Goal: Check status

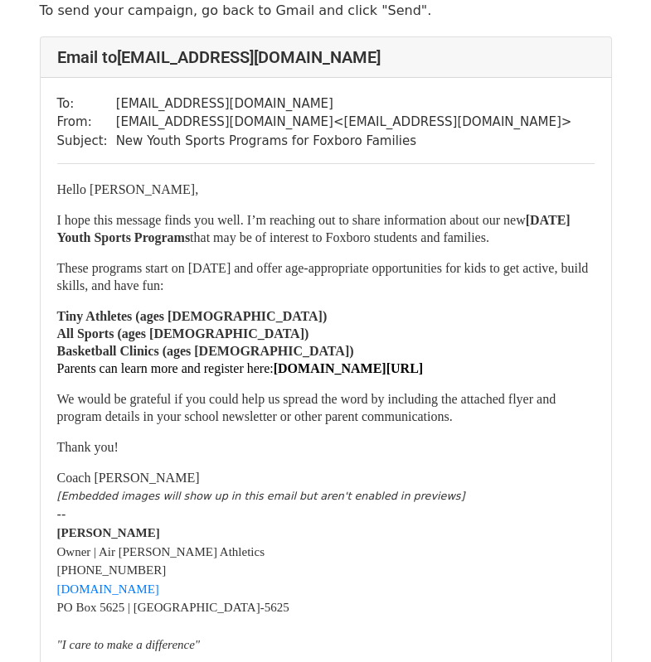
scroll to position [83, 0]
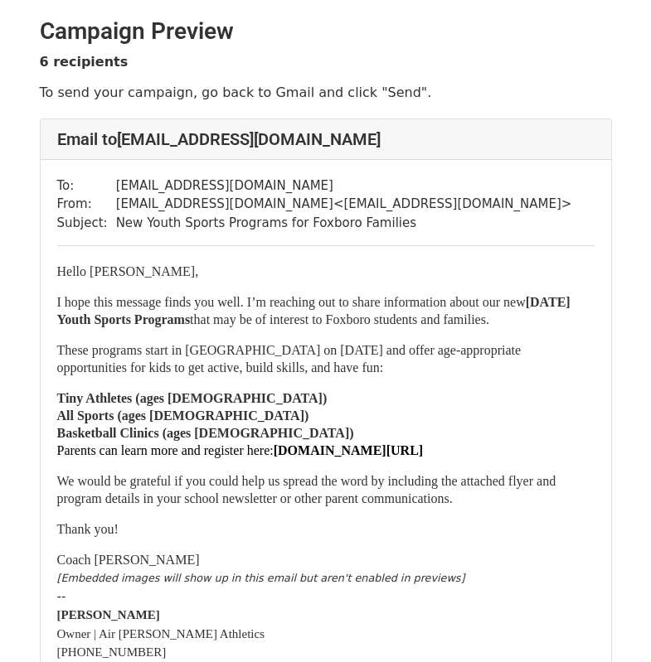
scroll to position [83, 0]
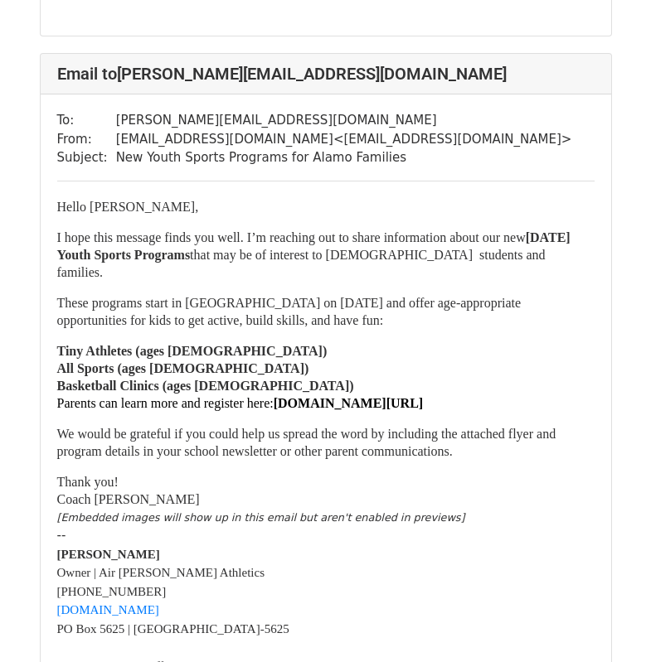
scroll to position [829, 0]
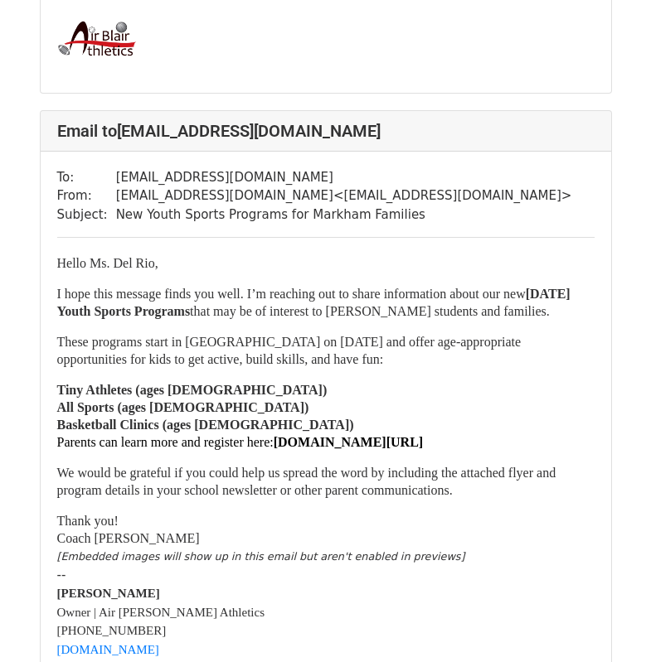
scroll to position [2155, 0]
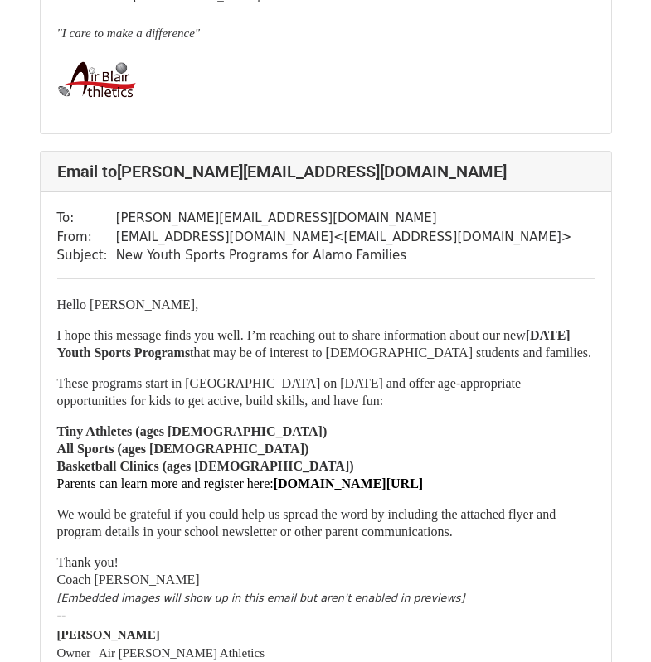
scroll to position [663, 0]
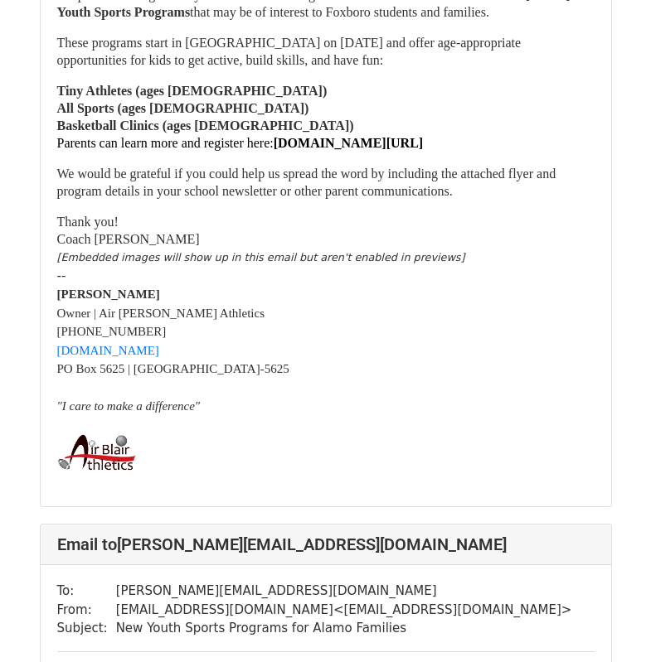
scroll to position [332, 0]
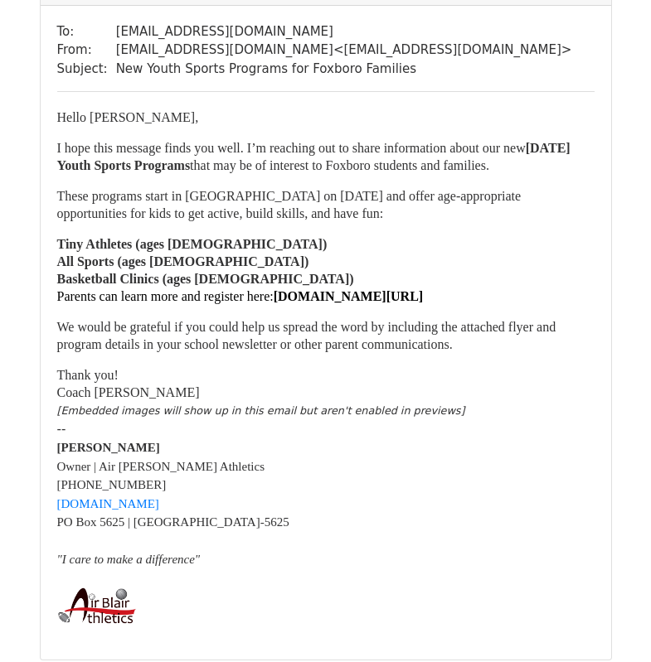
scroll to position [166, 0]
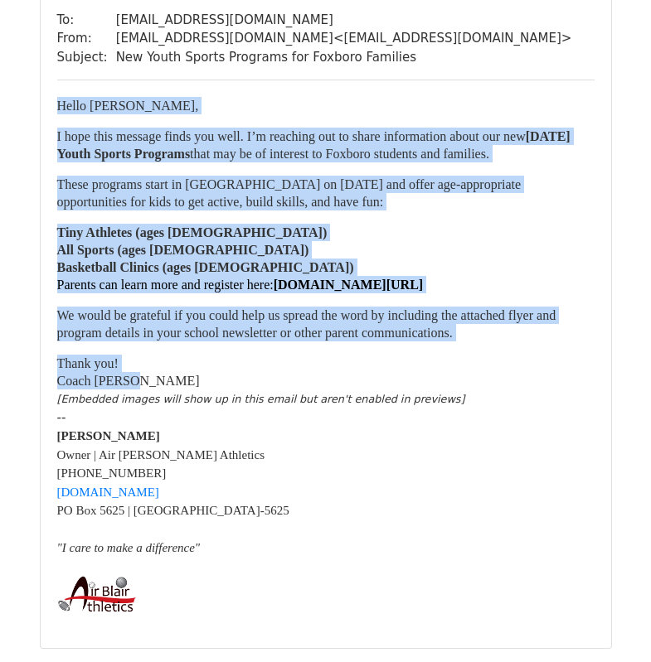
drag, startPoint x: 58, startPoint y: 110, endPoint x: 259, endPoint y: 409, distance: 360.2
click at [259, 390] on div "Hello Ms. Andrews, I hope this message finds you well. I’m reaching out to shar…" at bounding box center [325, 243] width 537 height 293
copy div "Hello Ms. Andrews, I hope this message finds you well. I’m reaching out to shar…"
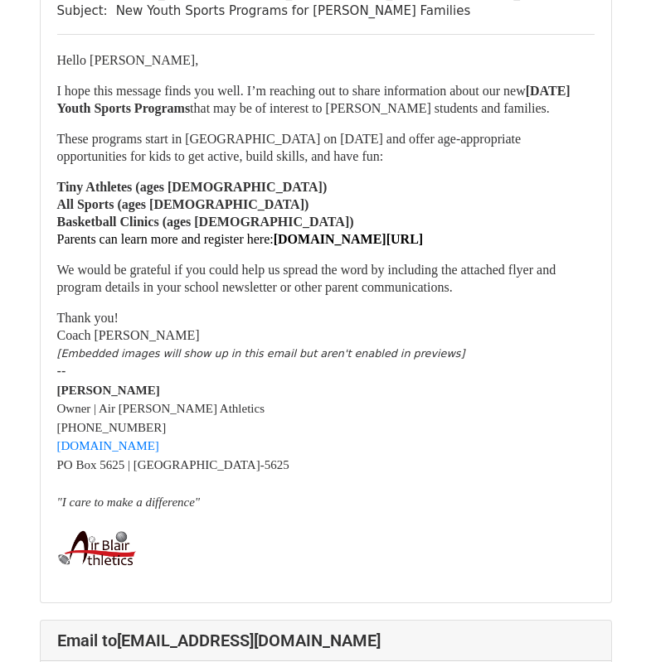
scroll to position [1658, 0]
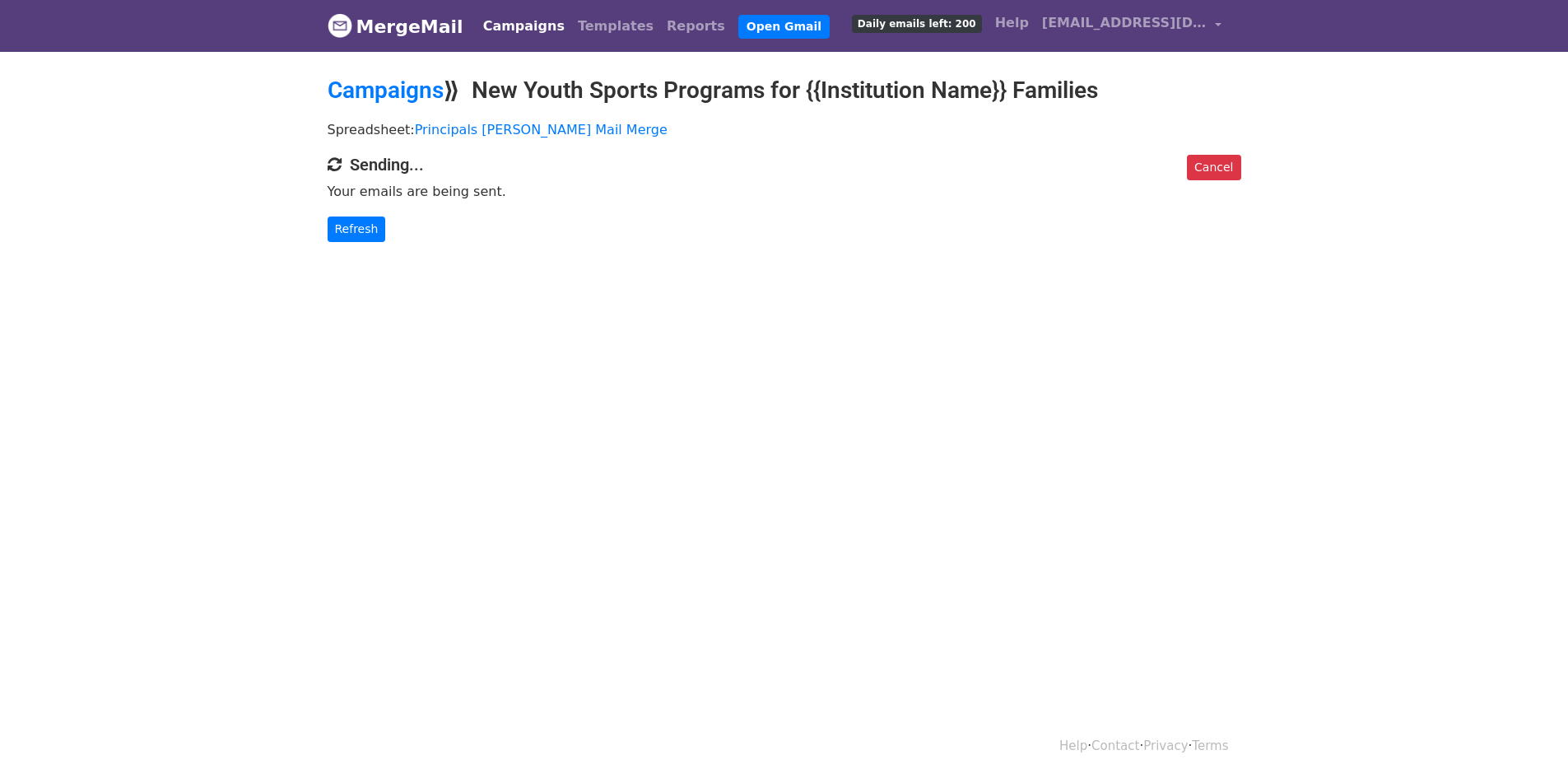
click at [364, 232] on link "Refresh" at bounding box center [356, 230] width 59 height 26
click at [369, 231] on link "Refresh" at bounding box center [356, 230] width 59 height 26
click at [358, 230] on link "Refresh" at bounding box center [356, 230] width 59 height 26
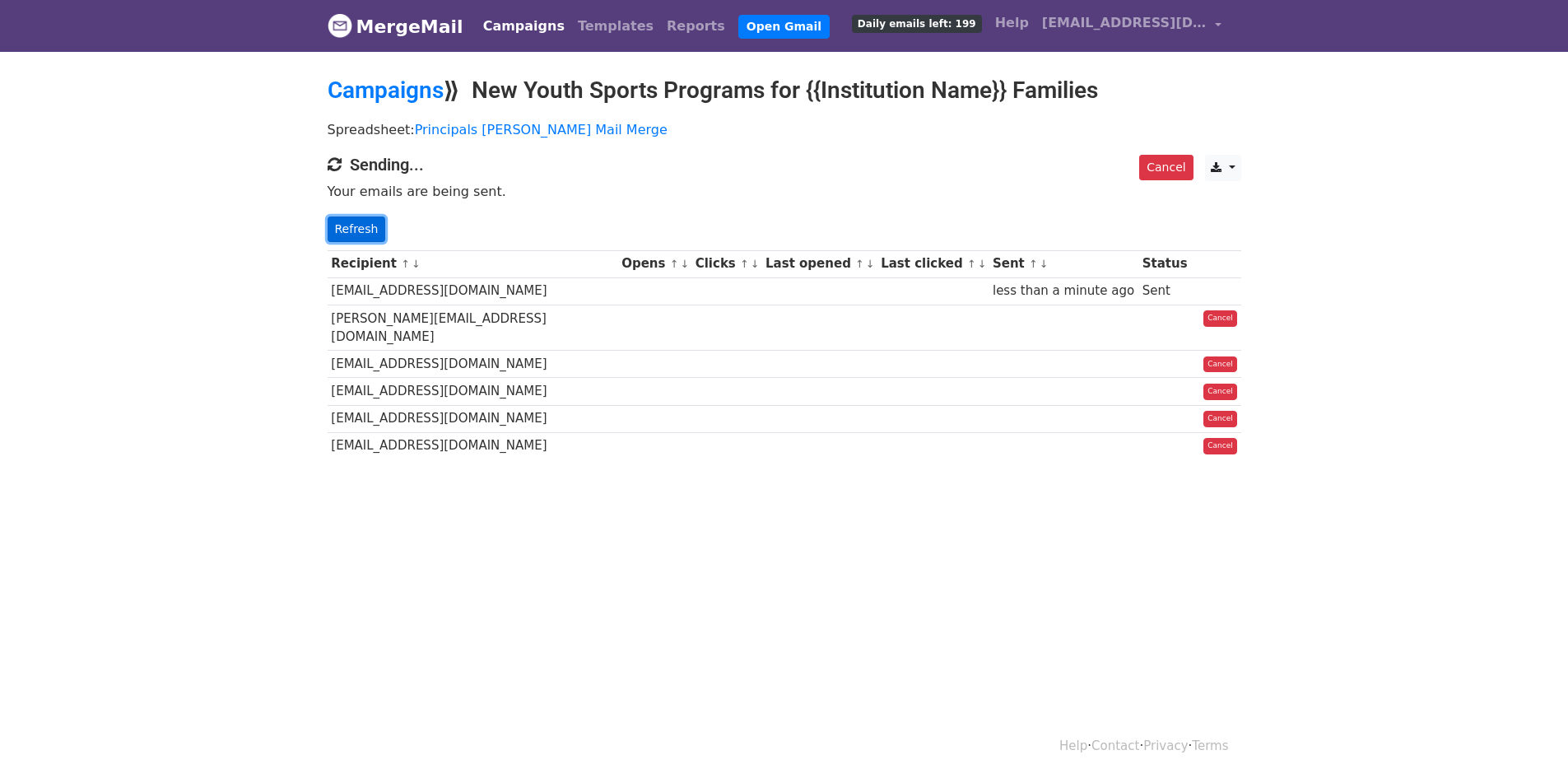
click at [350, 229] on link "Refresh" at bounding box center [356, 230] width 59 height 26
click at [350, 231] on link "Refresh" at bounding box center [356, 230] width 59 height 26
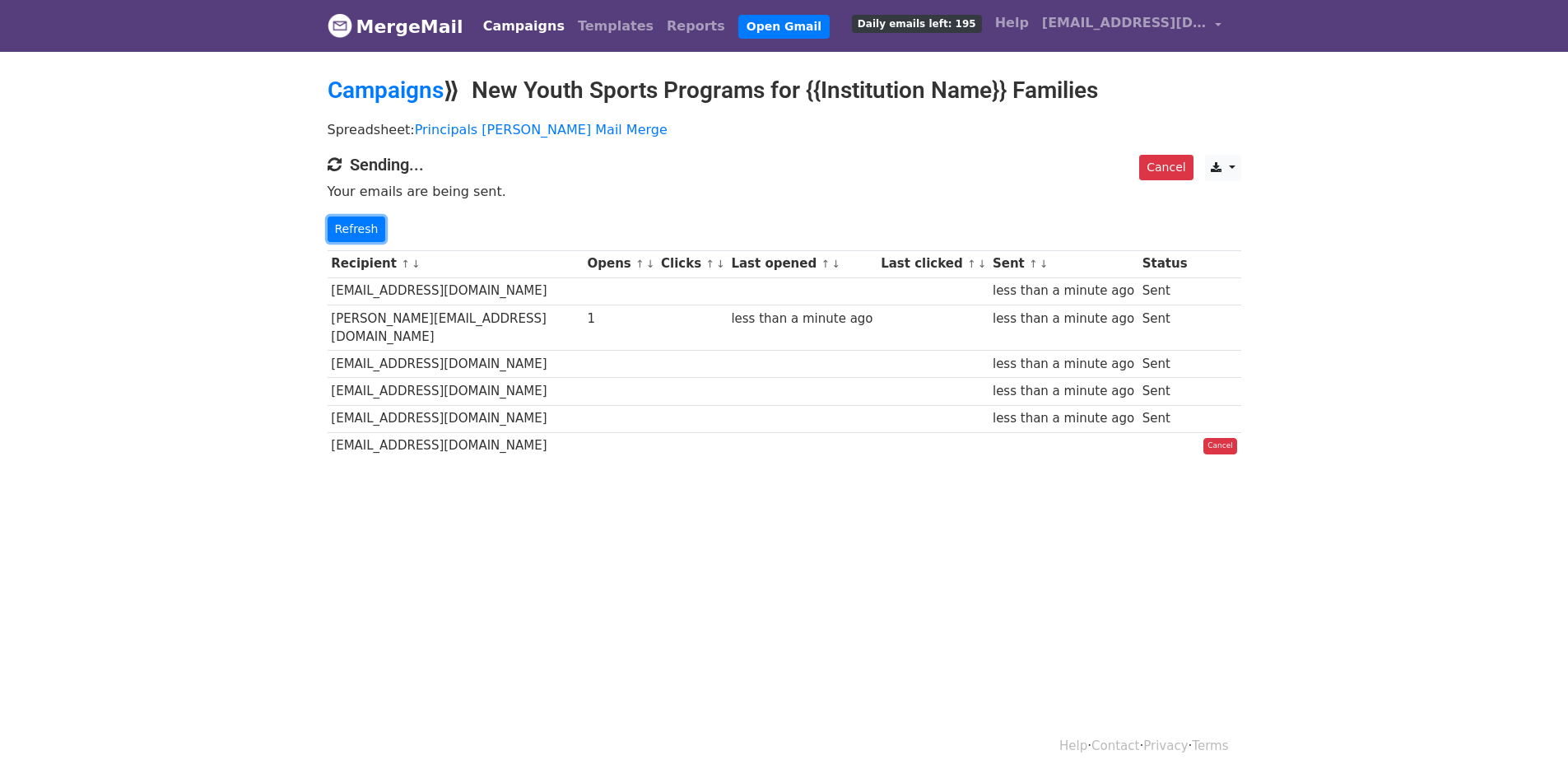
click at [350, 231] on link "Refresh" at bounding box center [356, 230] width 59 height 26
